Goal: Information Seeking & Learning: Learn about a topic

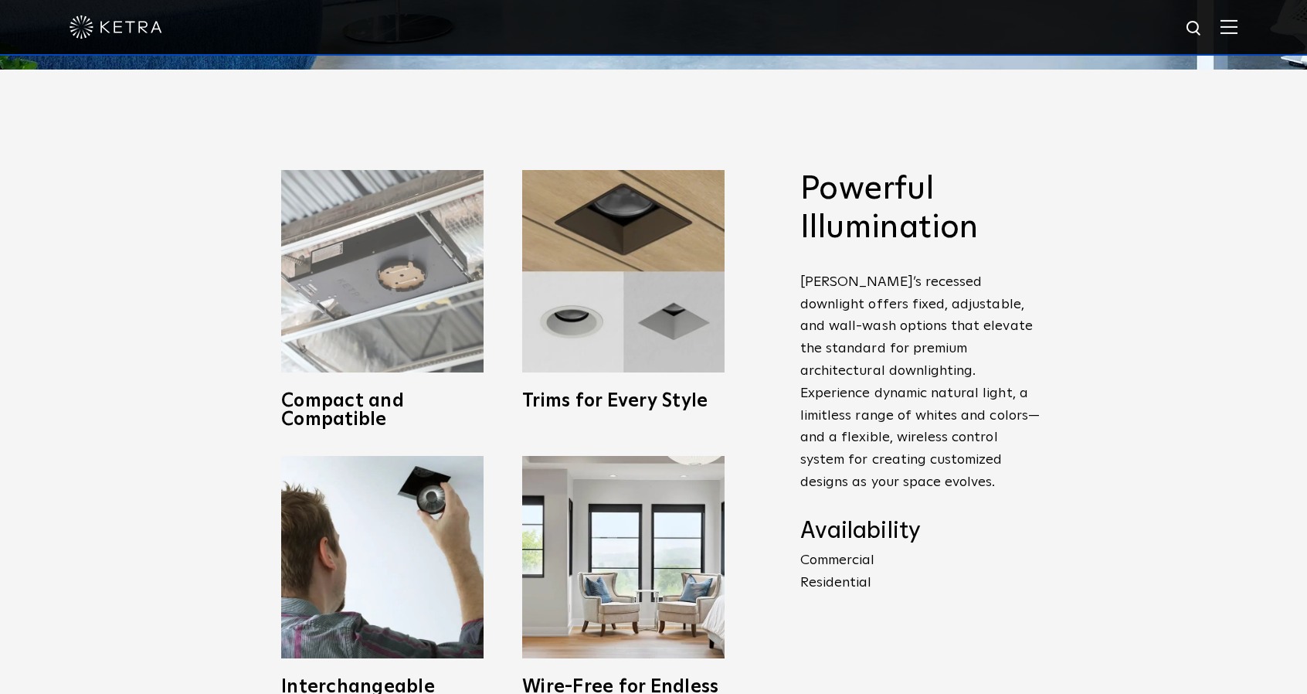
scroll to position [695, 0]
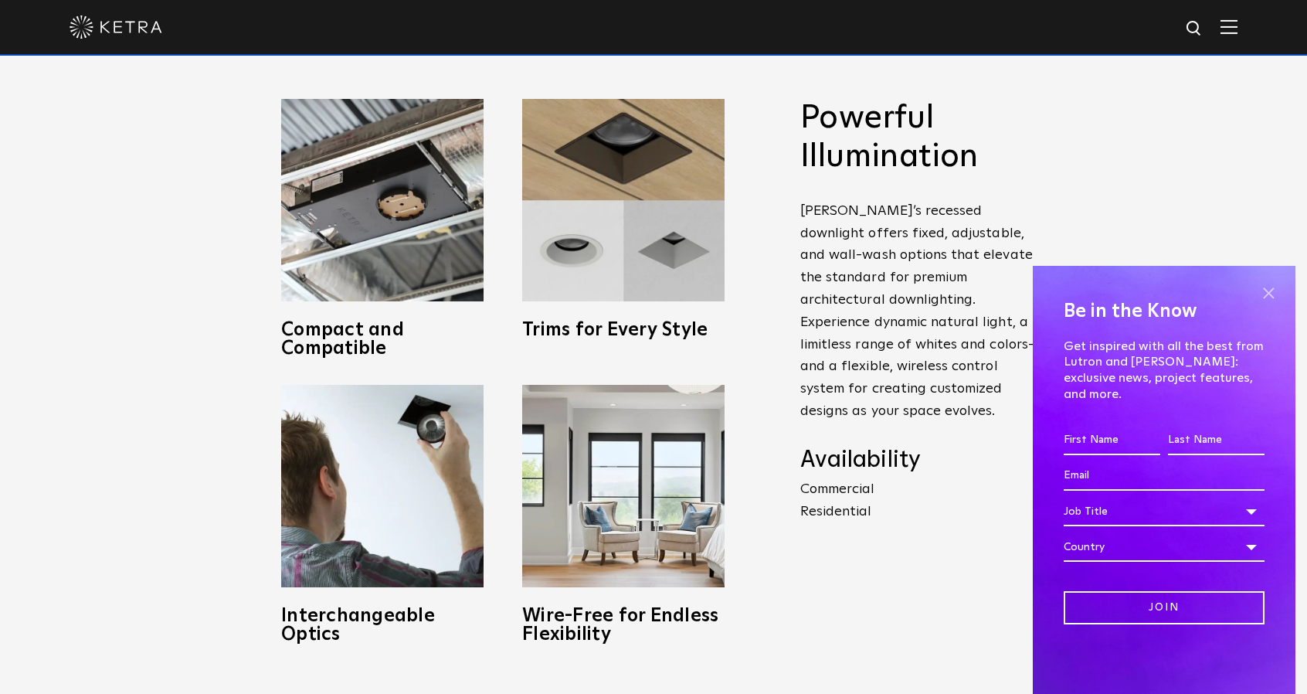
click at [1275, 304] on span at bounding box center [1268, 292] width 23 height 23
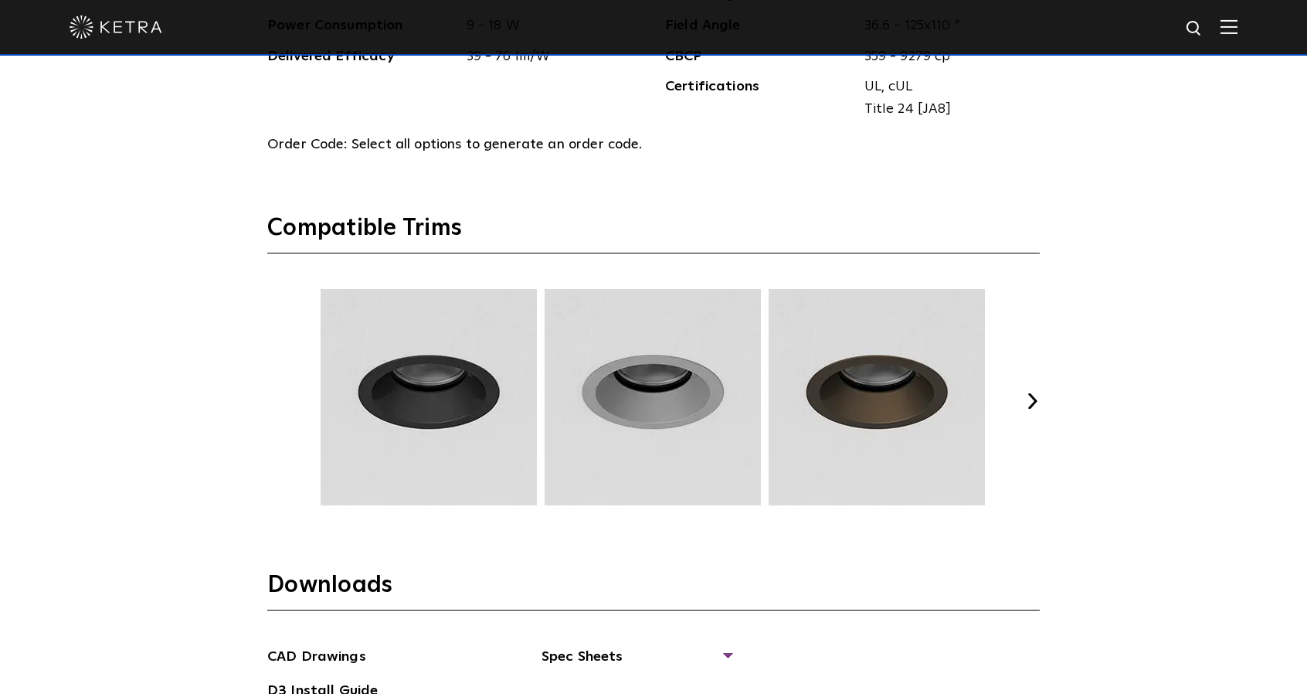
scroll to position [2240, 0]
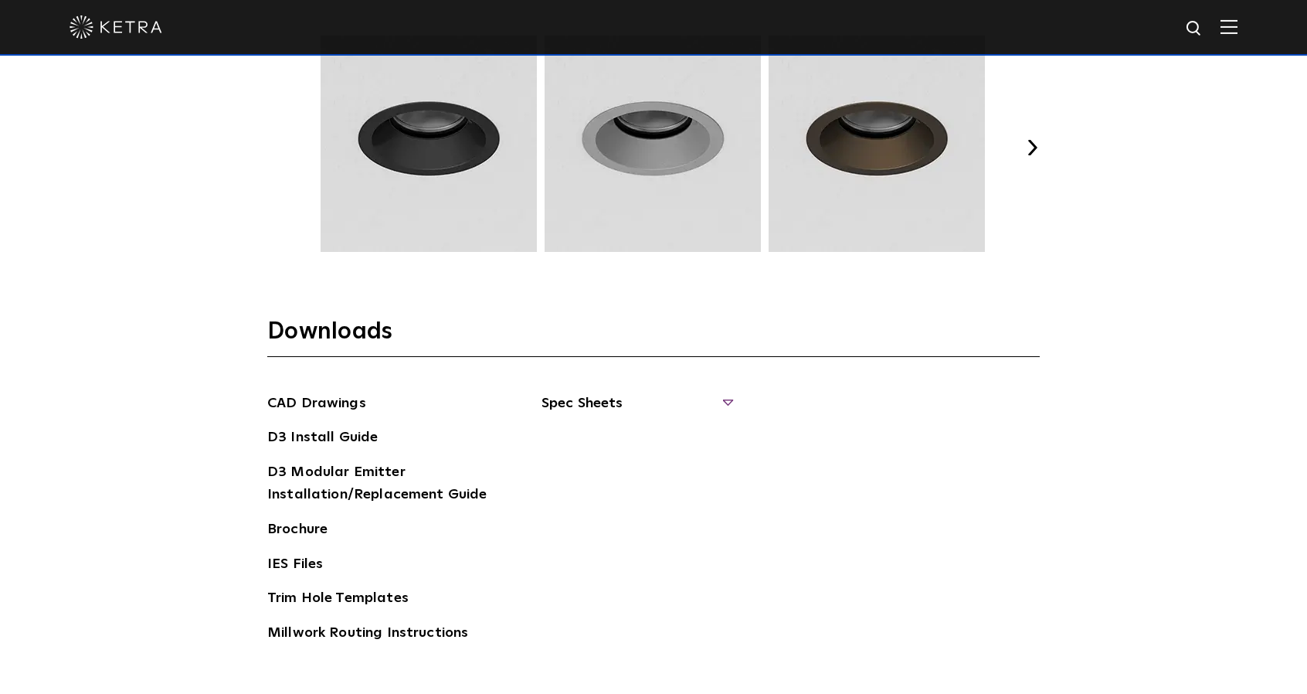
click at [677, 399] on span "Spec Sheets" at bounding box center [635, 409] width 189 height 34
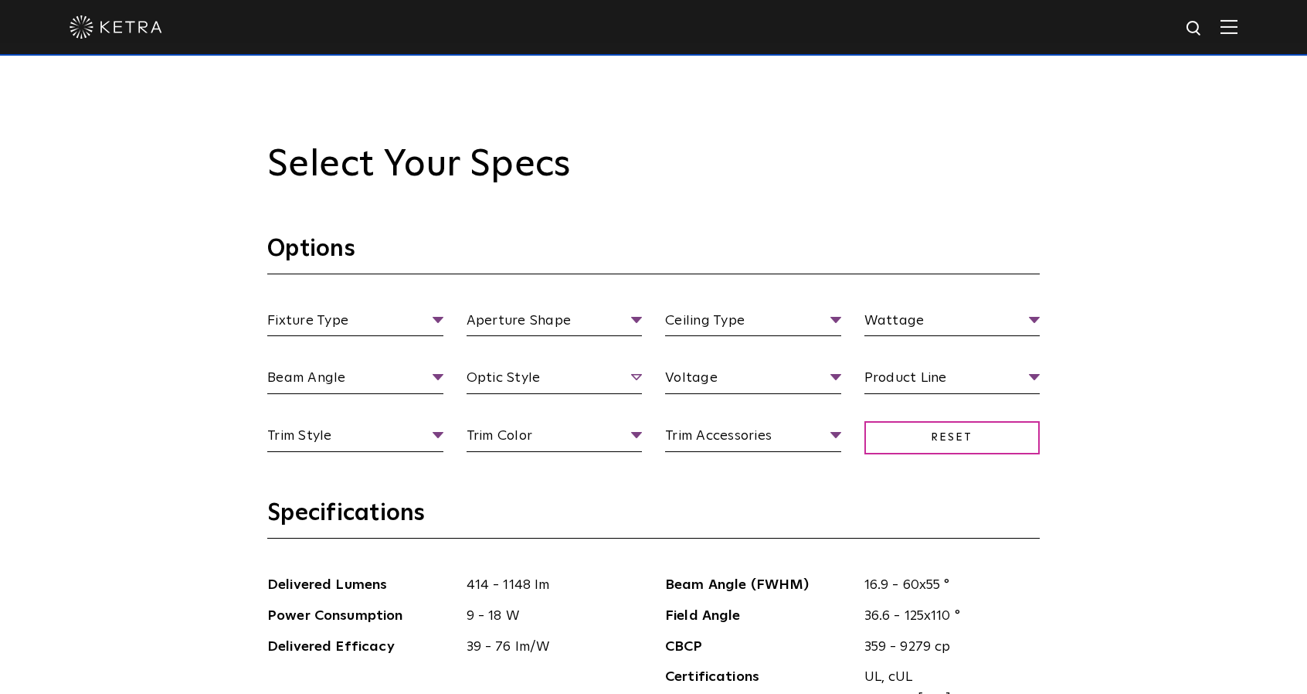
scroll to position [1390, 0]
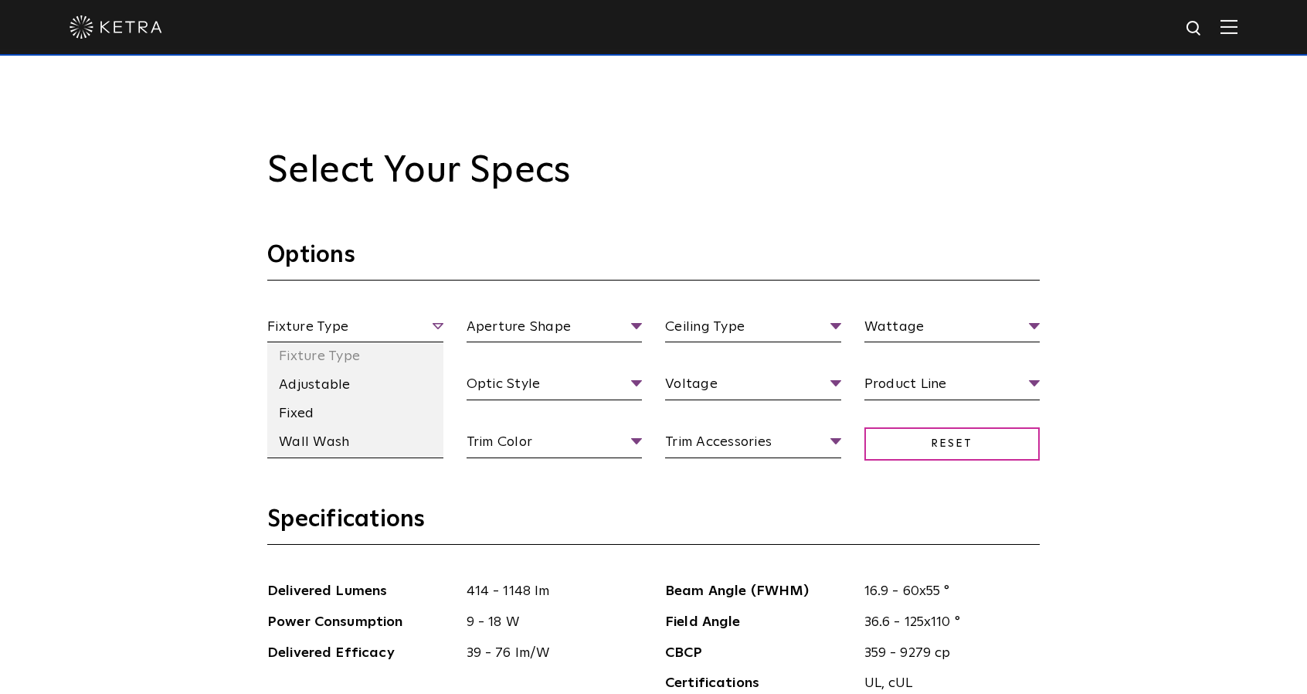
click at [420, 331] on span "Fixture Type" at bounding box center [355, 329] width 176 height 27
click at [323, 416] on li "Fixed" at bounding box center [355, 413] width 176 height 29
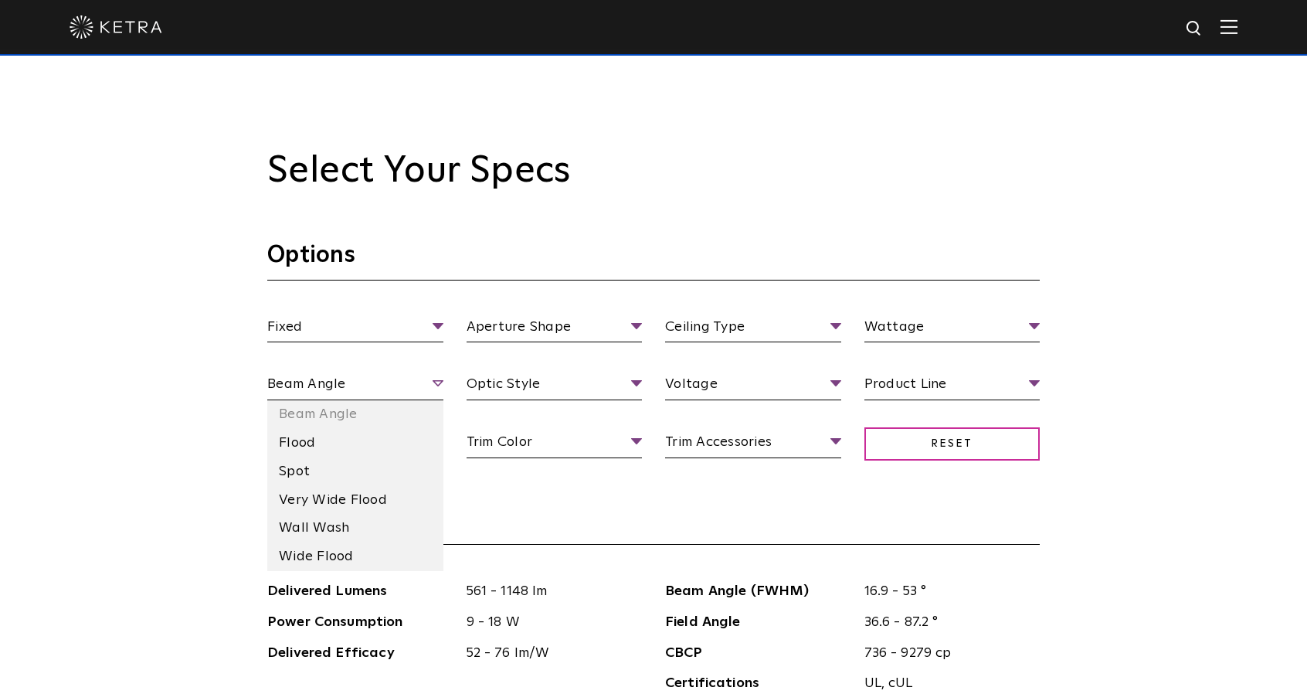
click at [372, 378] on span "Beam Angle" at bounding box center [355, 386] width 176 height 27
click at [379, 450] on li "Flood" at bounding box center [355, 443] width 176 height 29
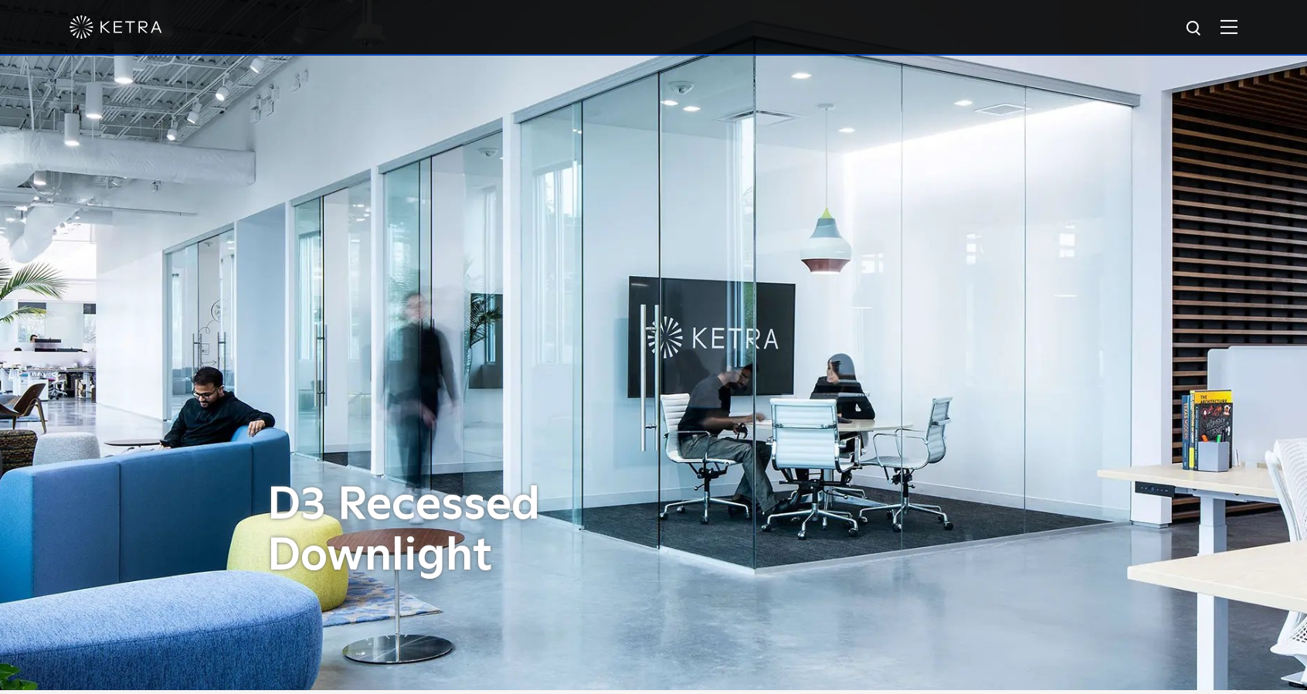
scroll to position [0, 0]
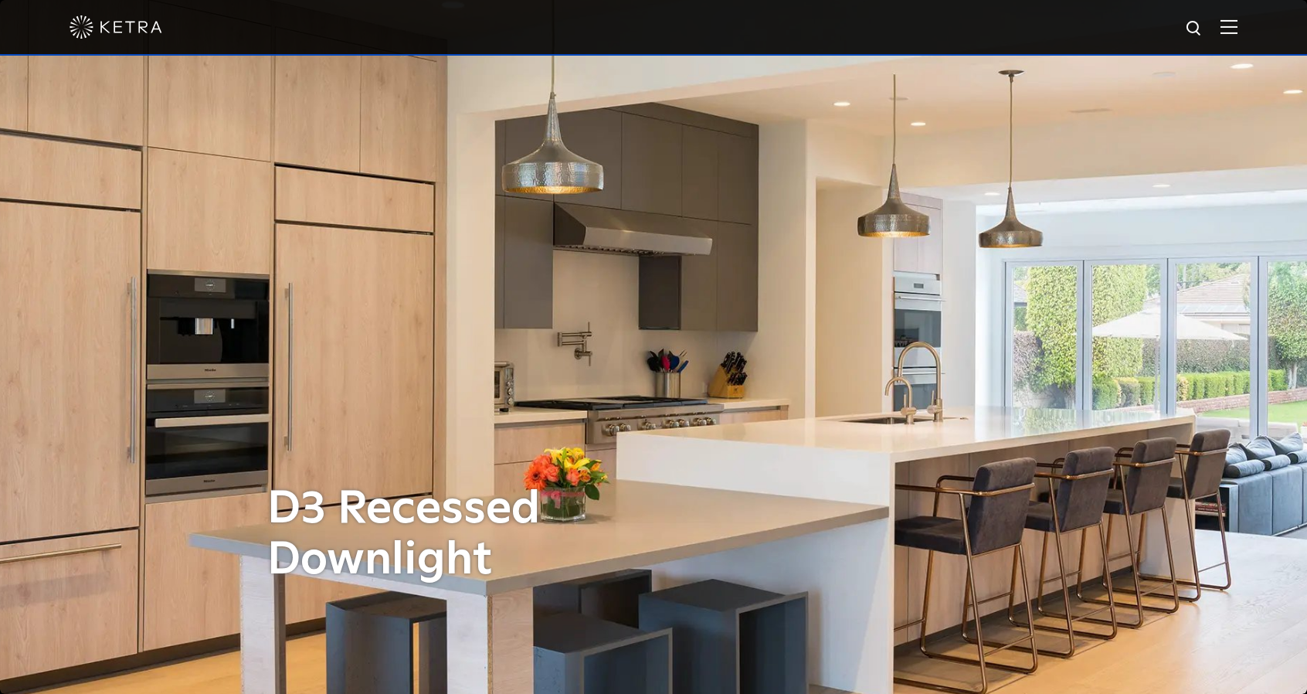
click at [1237, 21] on img at bounding box center [1228, 26] width 17 height 15
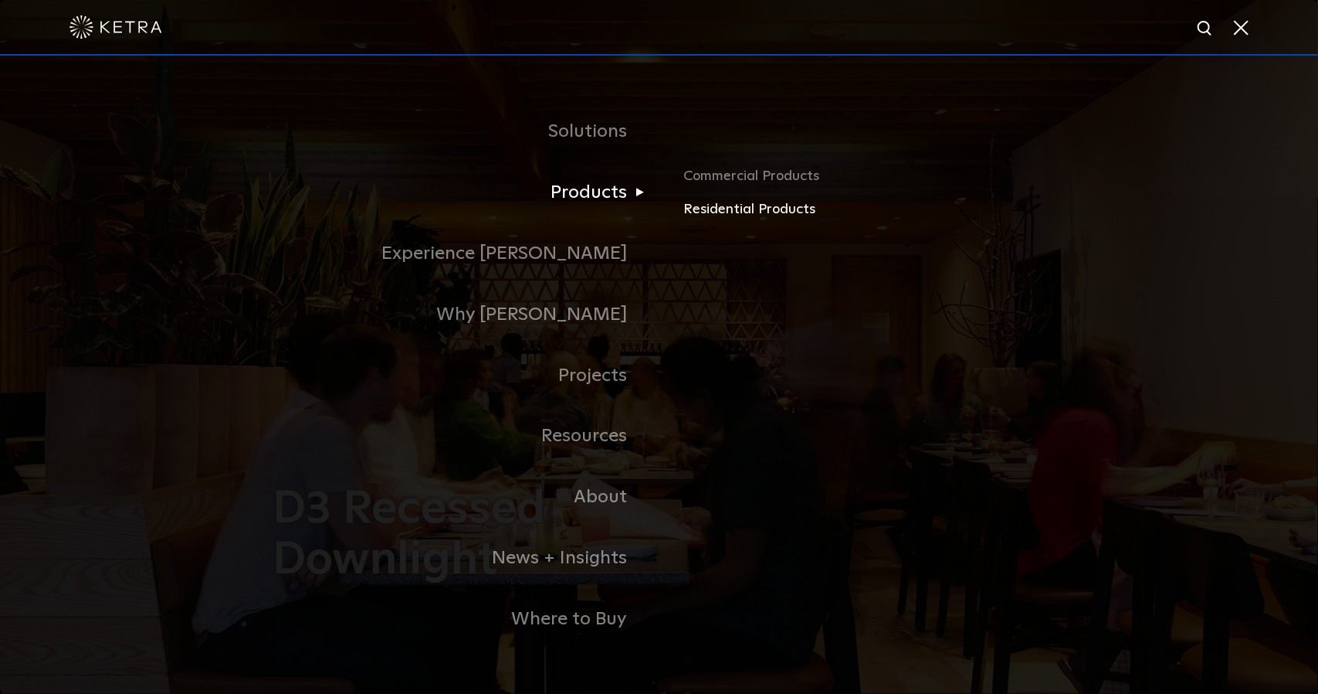
click at [755, 212] on link "Residential Products" at bounding box center [864, 210] width 361 height 22
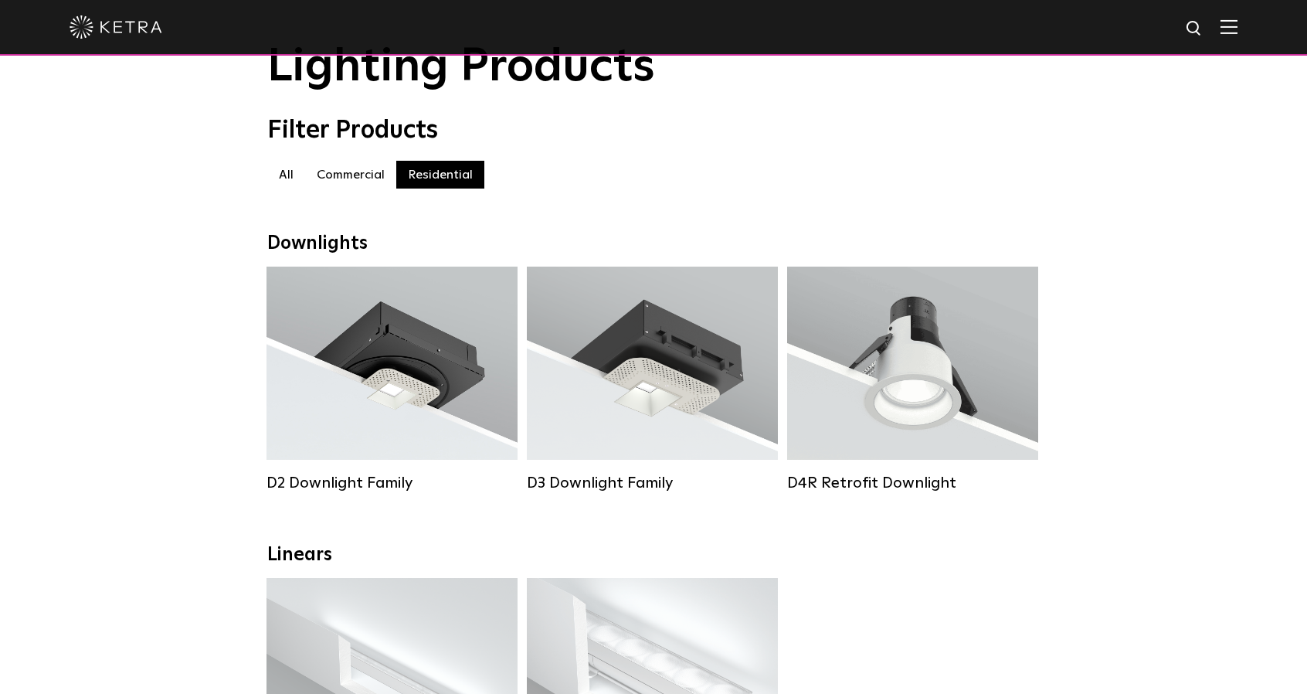
scroll to position [77, 0]
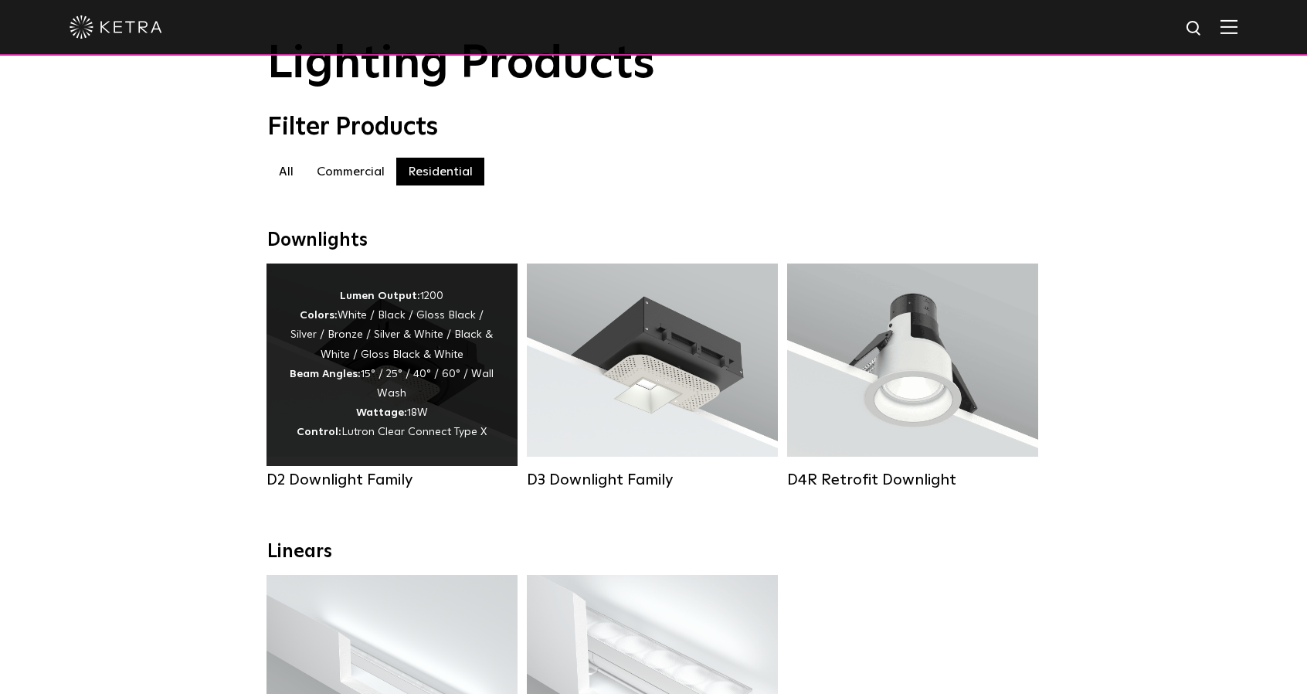
click at [476, 399] on div "Lumen Output: 1200 Colors: White / Black / Gloss Black / Silver / Bronze / Silv…" at bounding box center [392, 365] width 205 height 156
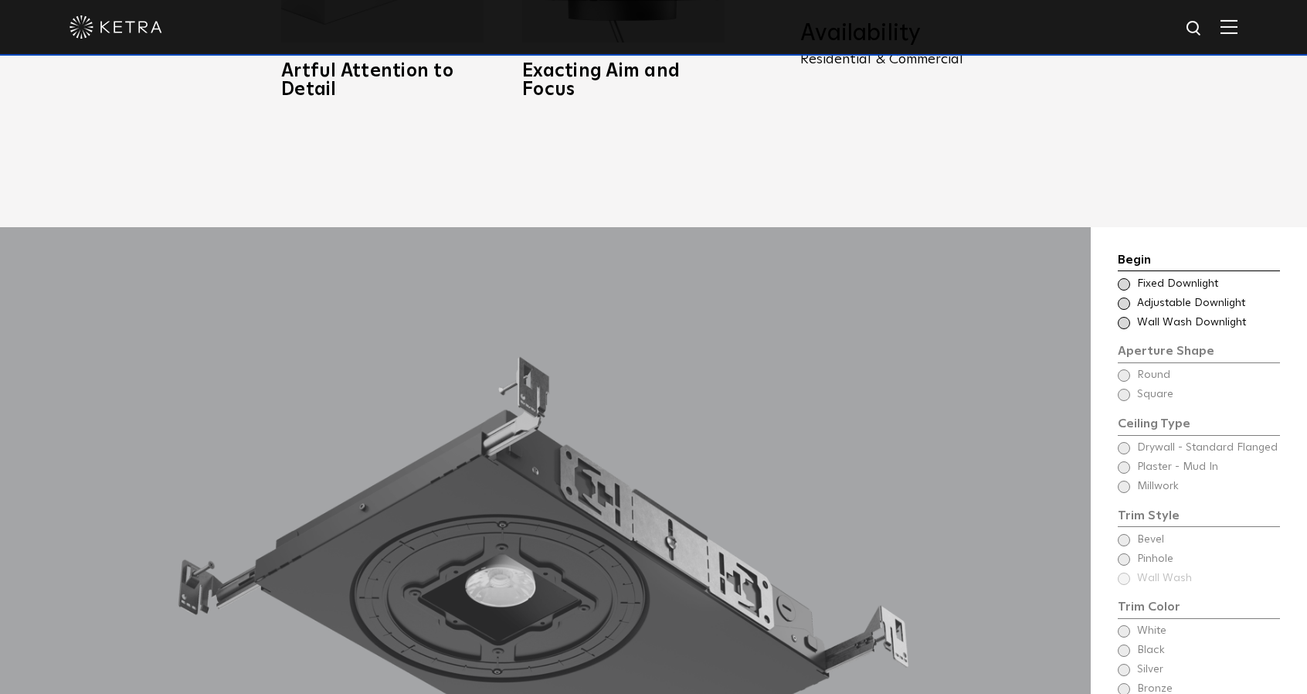
scroll to position [1236, 0]
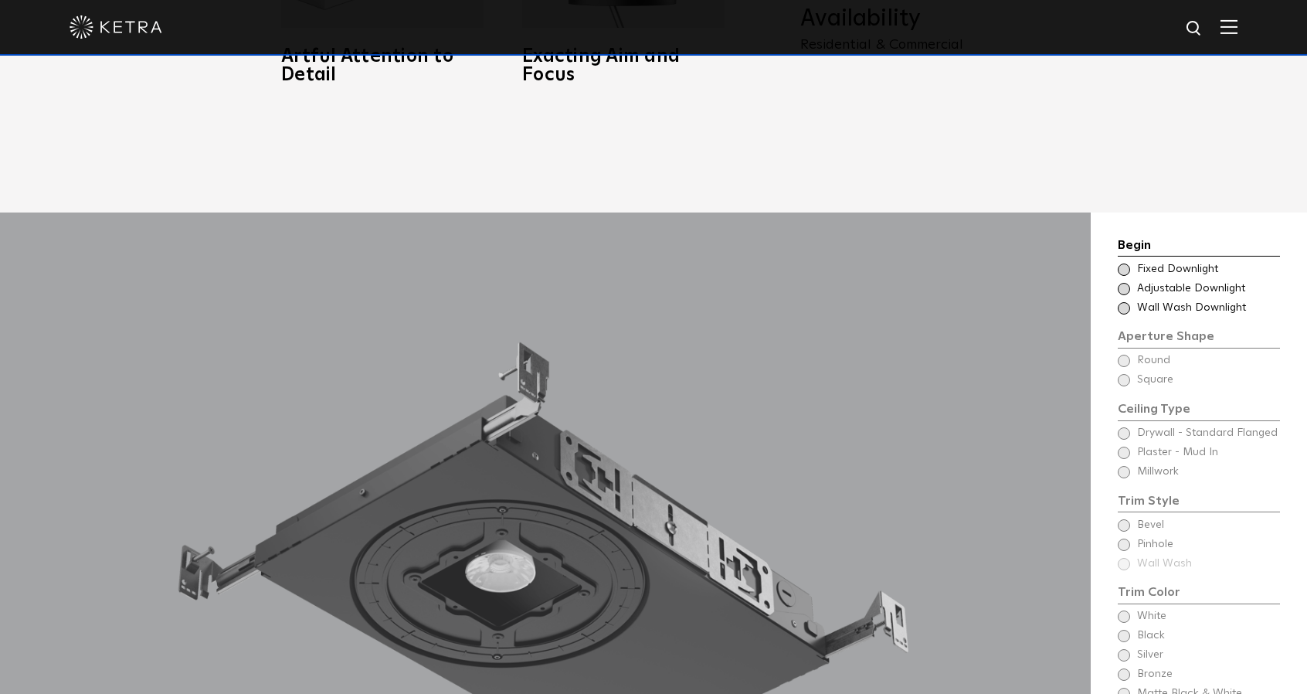
click at [1125, 263] on span at bounding box center [1124, 269] width 12 height 12
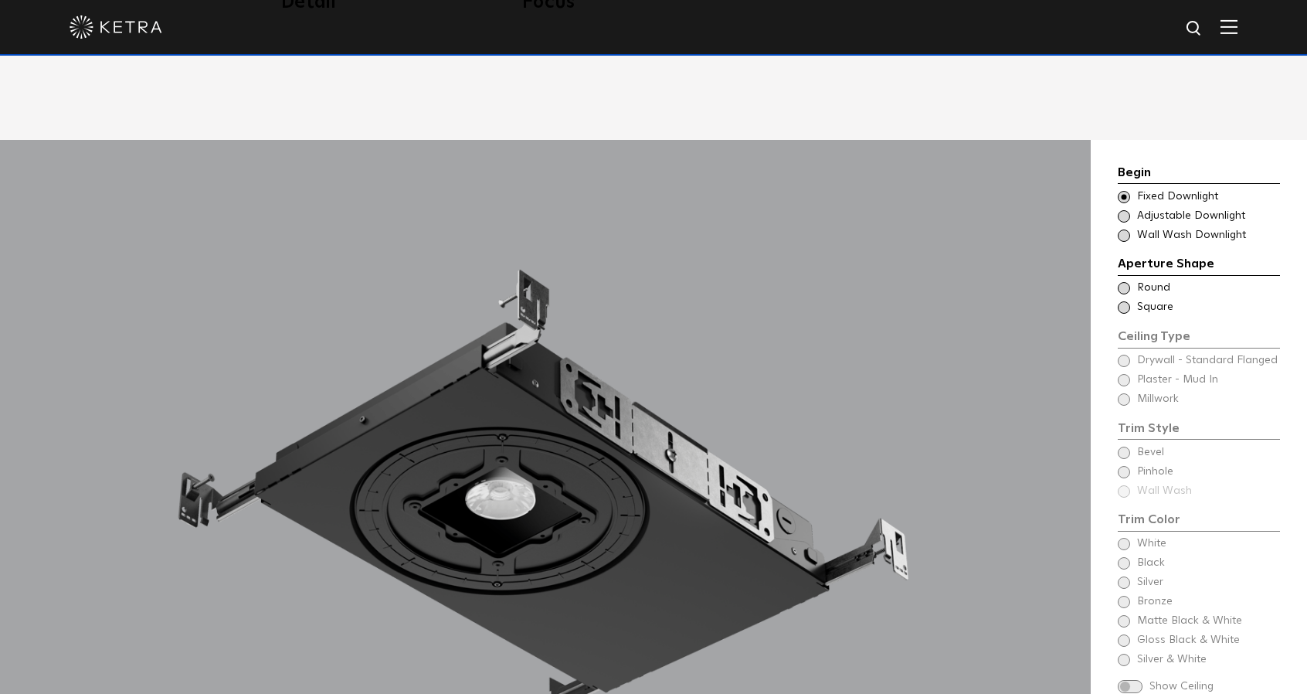
scroll to position [1313, 0]
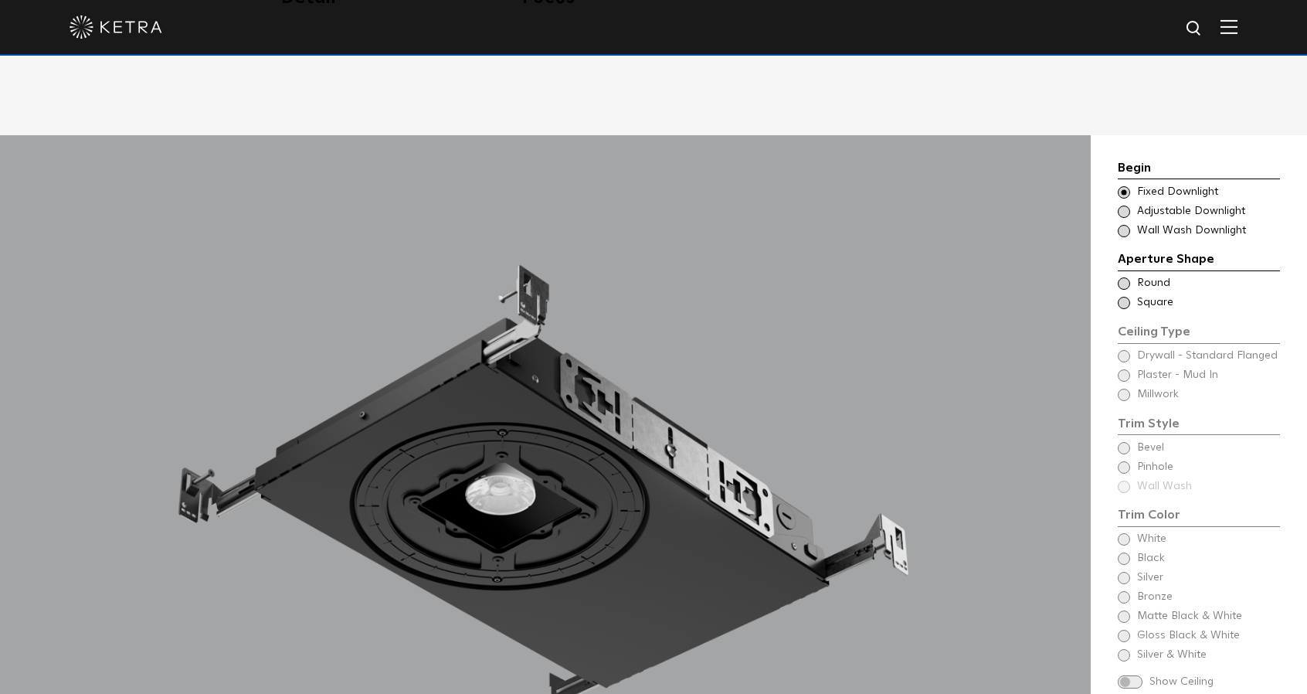
click at [1126, 277] on span at bounding box center [1124, 283] width 12 height 12
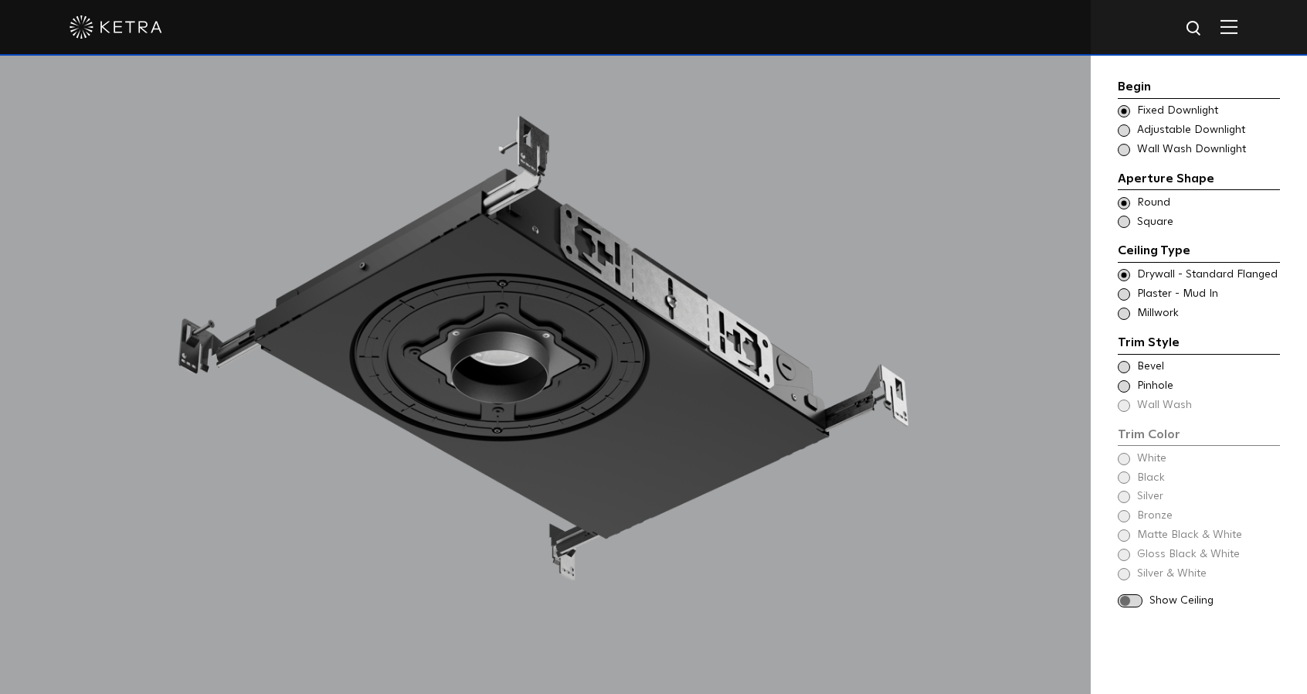
scroll to position [1468, 0]
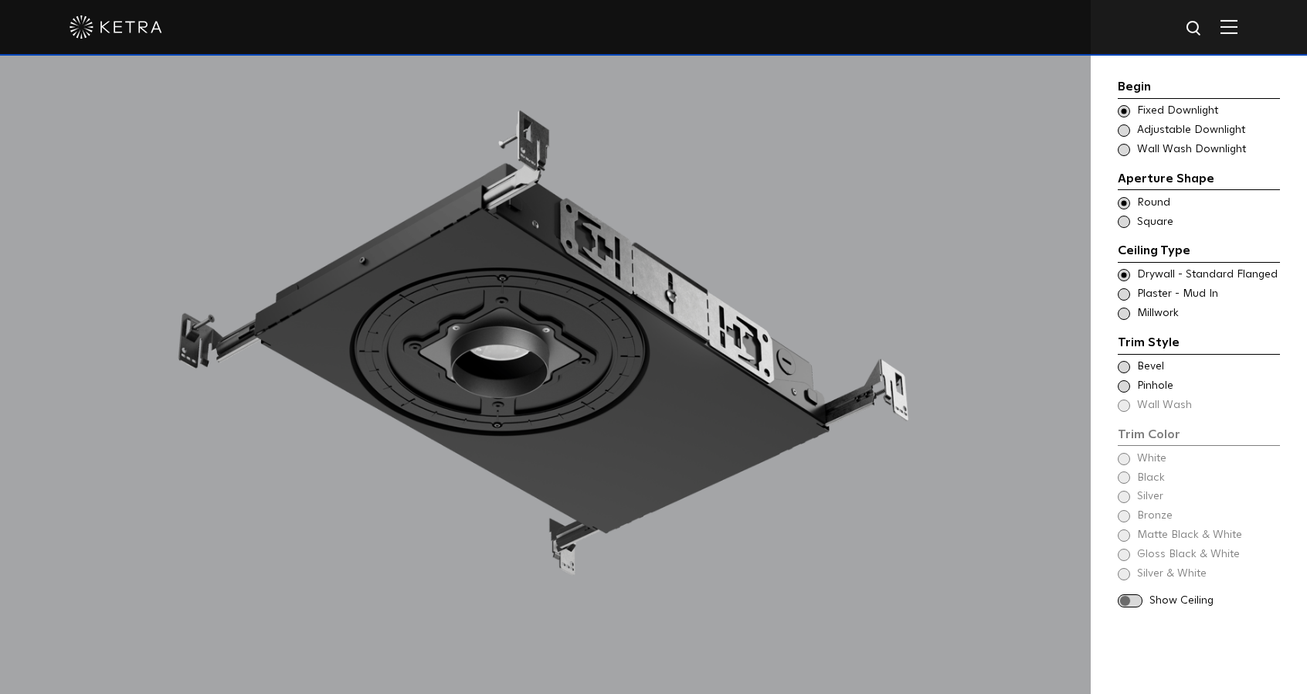
click at [1123, 364] on span at bounding box center [1124, 367] width 12 height 12
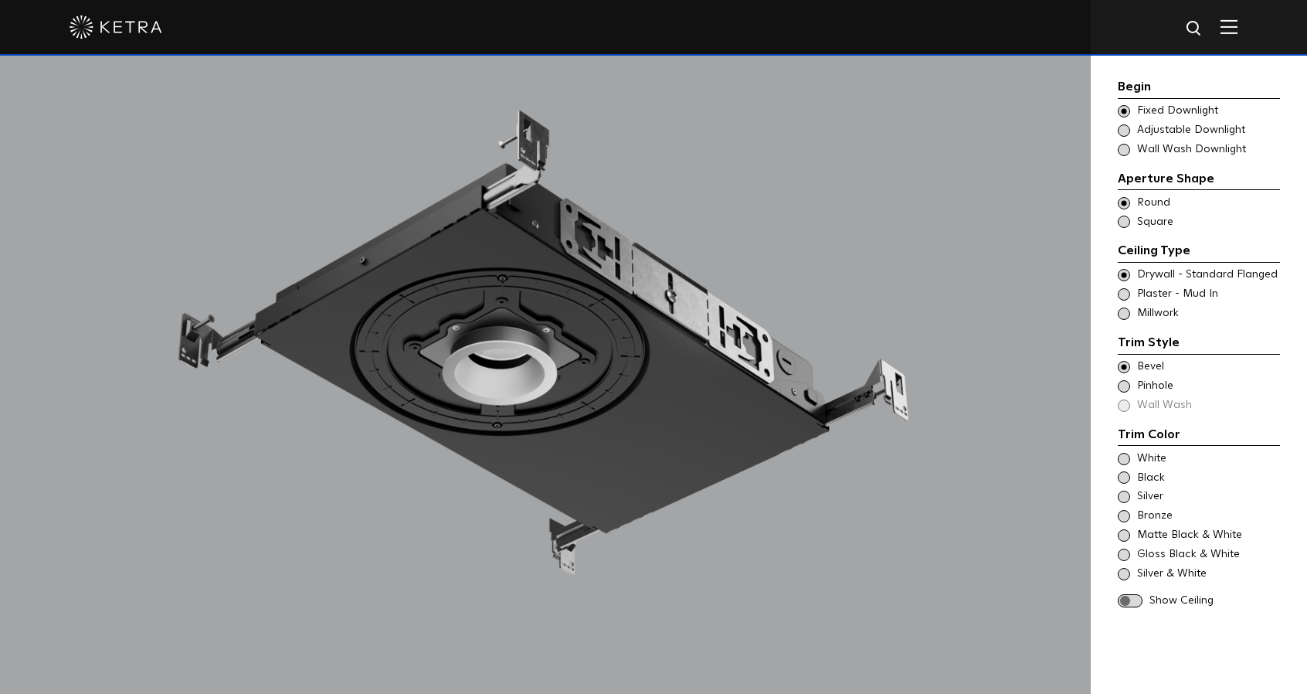
click at [1123, 382] on span at bounding box center [1124, 386] width 12 height 12
click at [1128, 362] on span at bounding box center [1124, 367] width 12 height 12
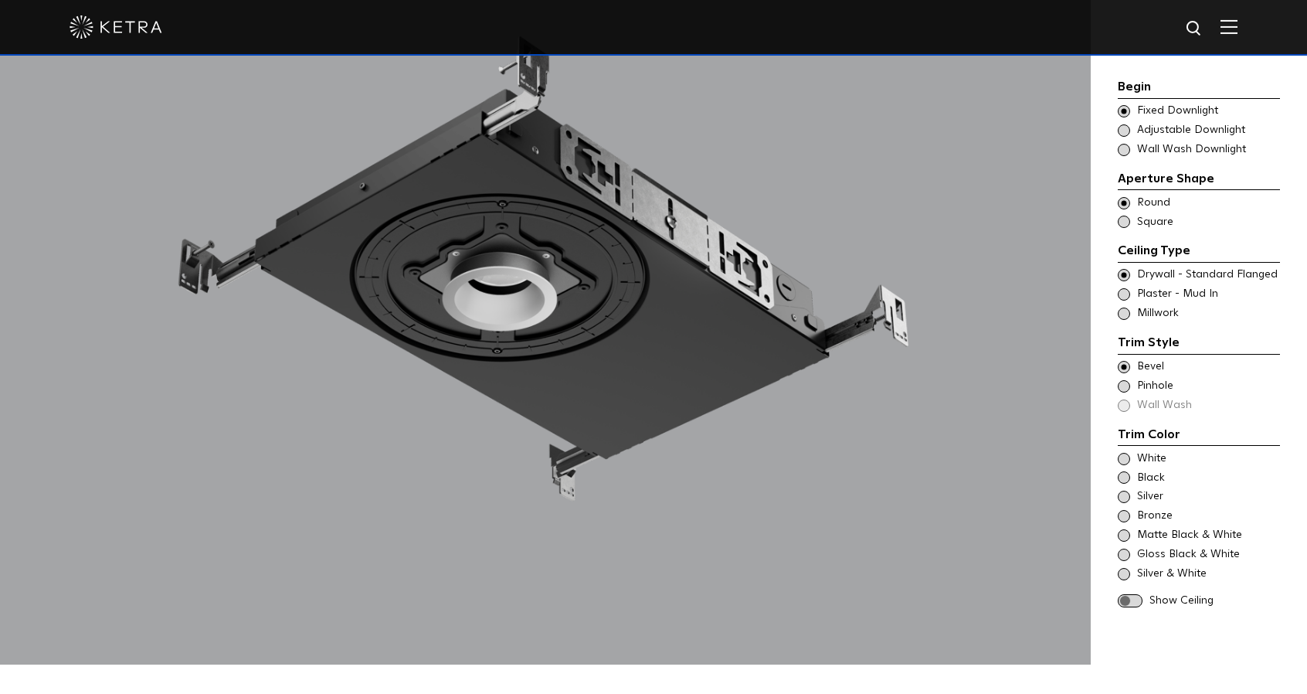
scroll to position [1545, 0]
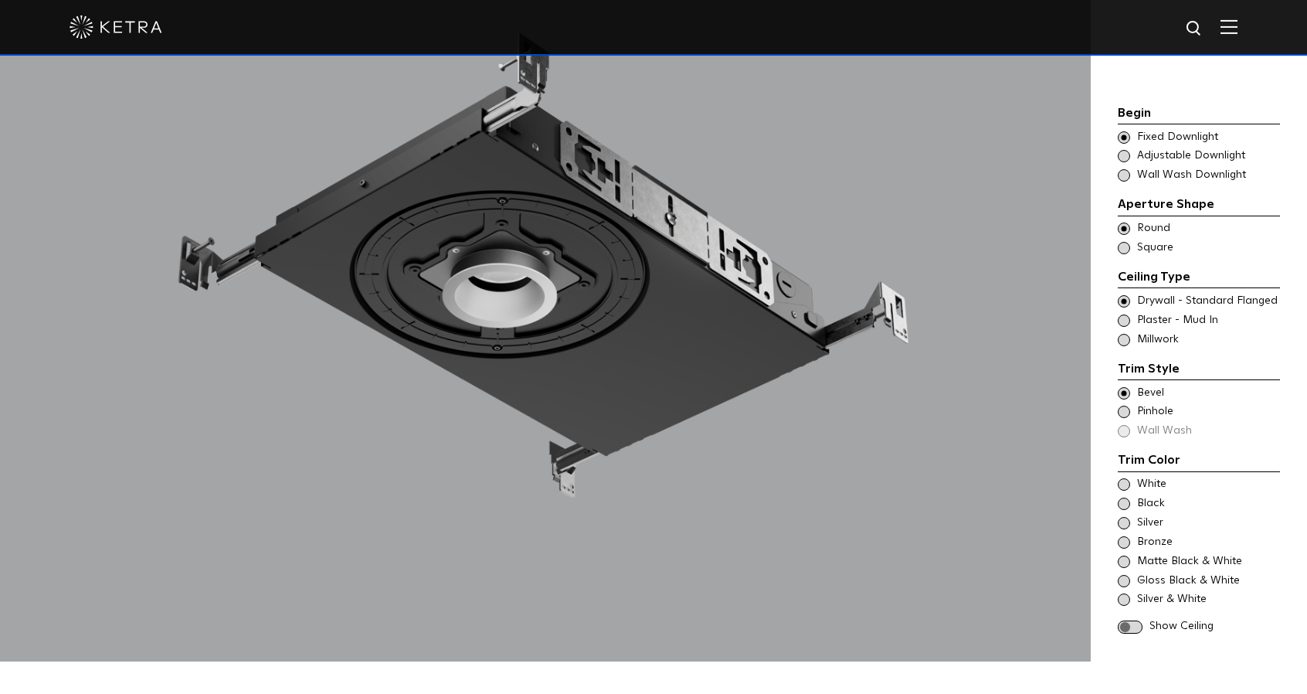
click at [1134, 477] on div "White" at bounding box center [1199, 484] width 162 height 15
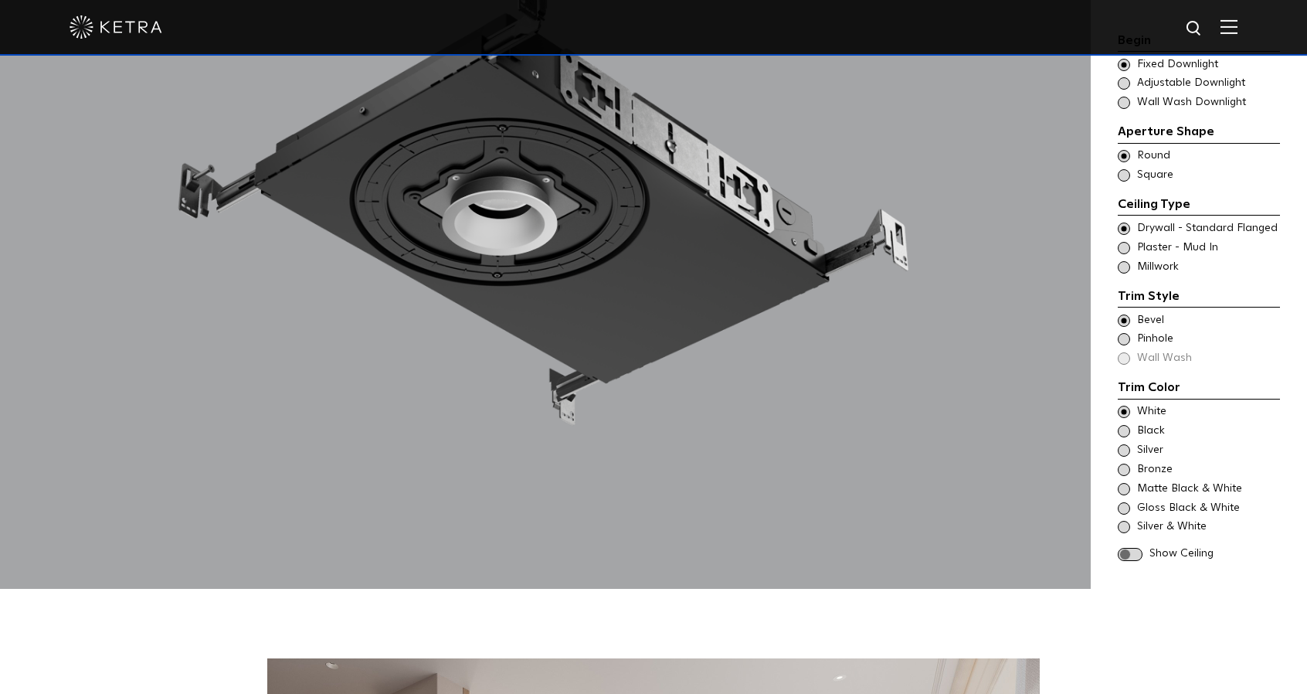
scroll to position [1622, 0]
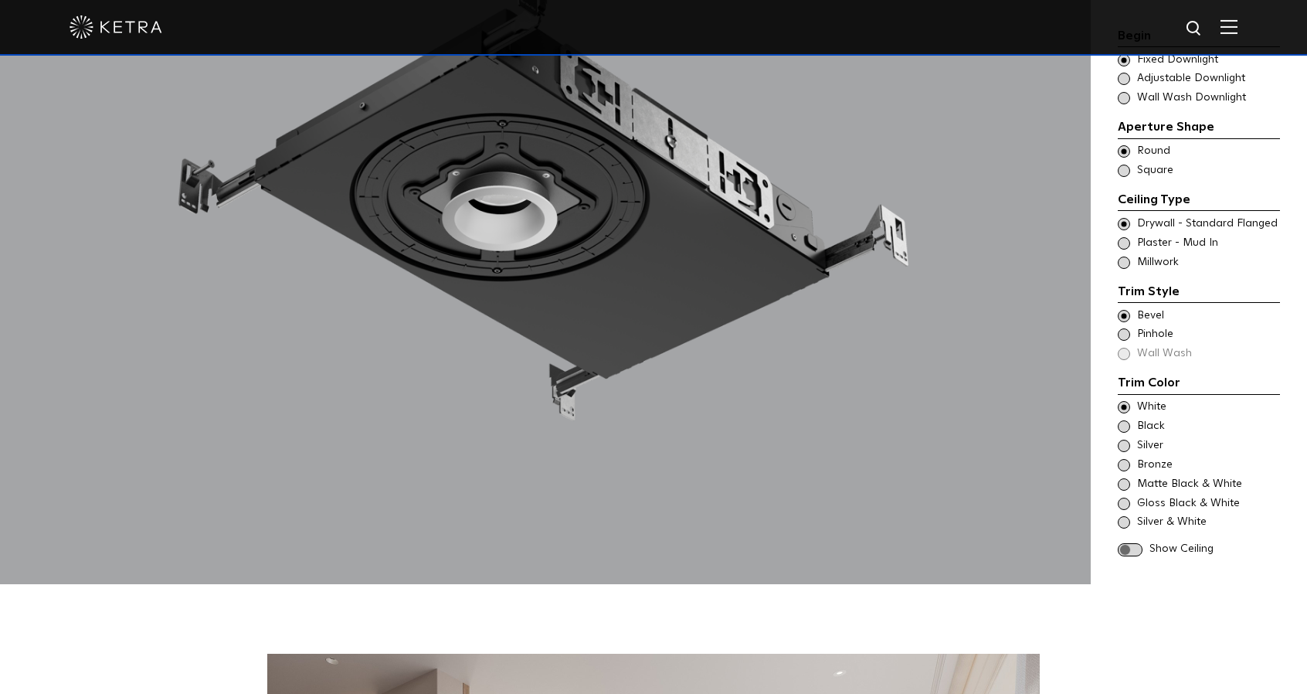
click at [1139, 543] on span at bounding box center [1130, 549] width 25 height 13
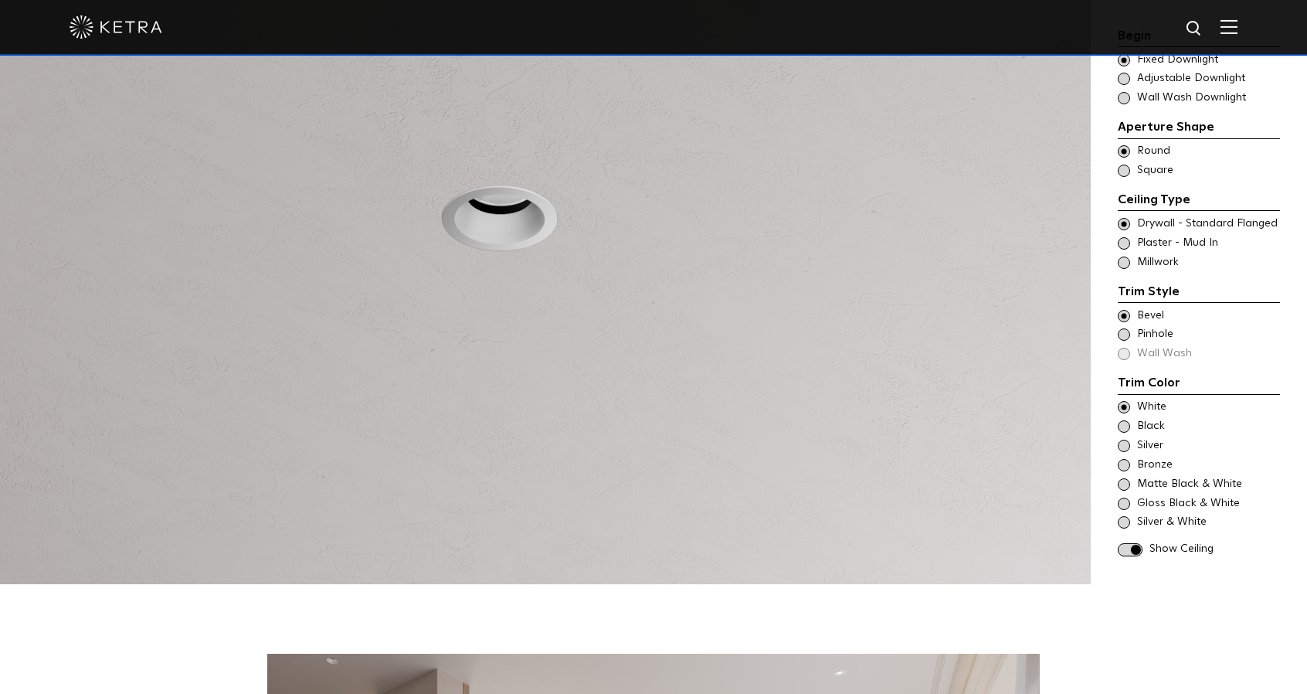
click at [1139, 543] on span at bounding box center [1130, 549] width 25 height 13
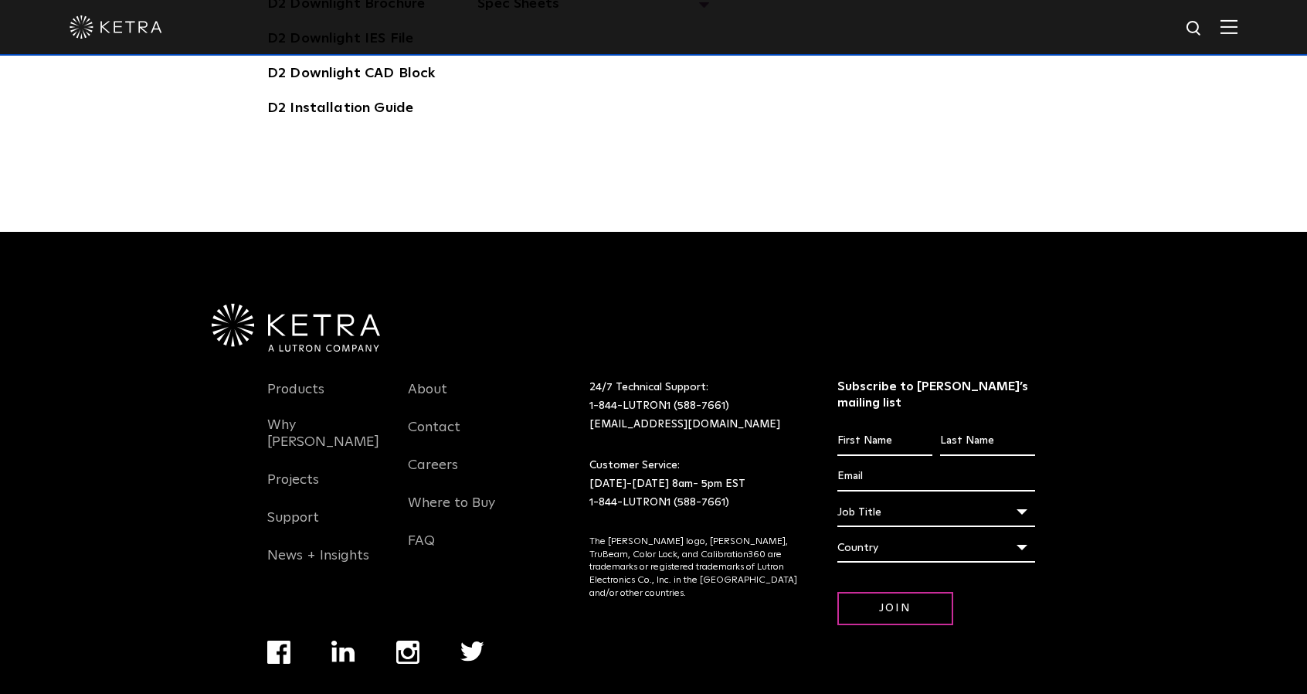
scroll to position [4645, 0]
